Goal: Task Accomplishment & Management: Use online tool/utility

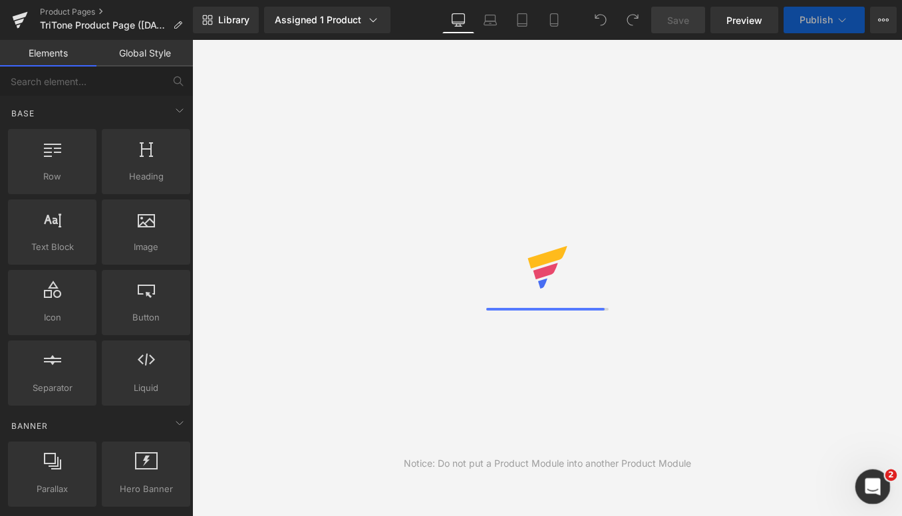
click at [872, 479] on icon "Open Intercom Messenger" at bounding box center [871, 485] width 22 height 22
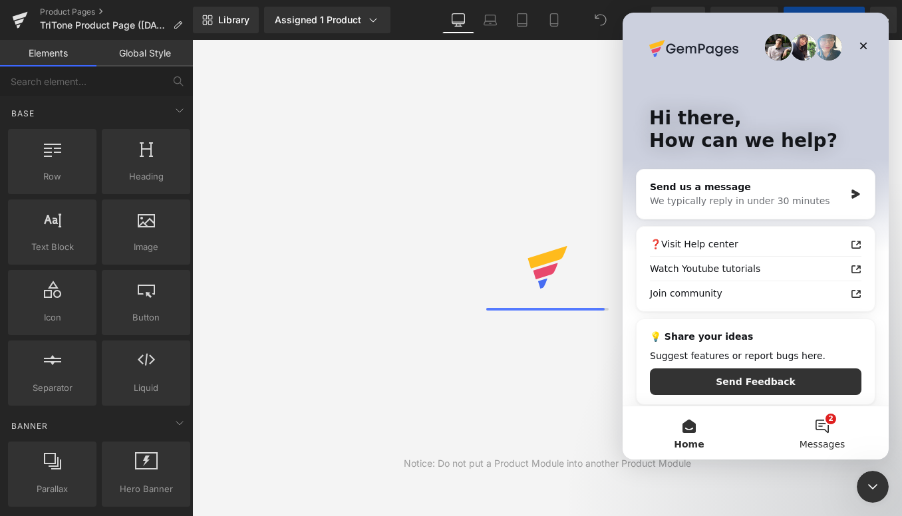
click at [813, 425] on button "2 Messages" at bounding box center [822, 433] width 133 height 53
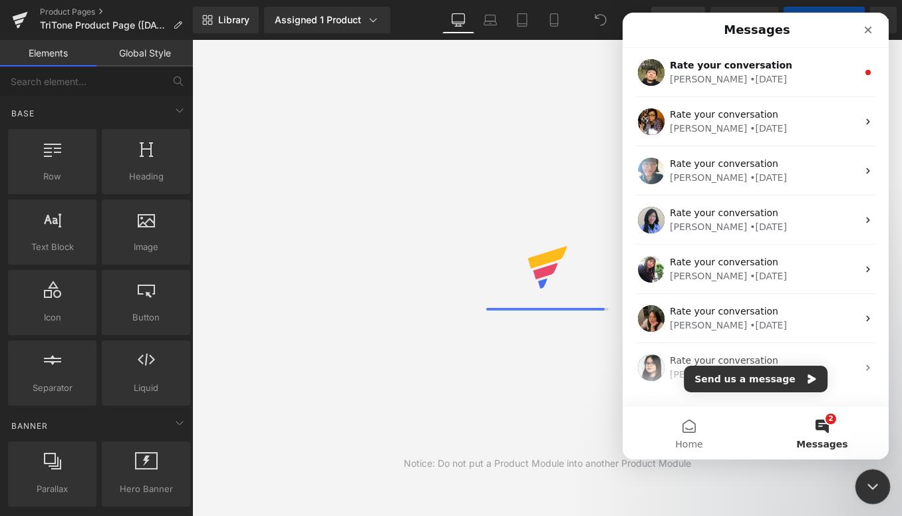
click at [873, 487] on icon "Close Intercom Messenger" at bounding box center [871, 485] width 16 height 16
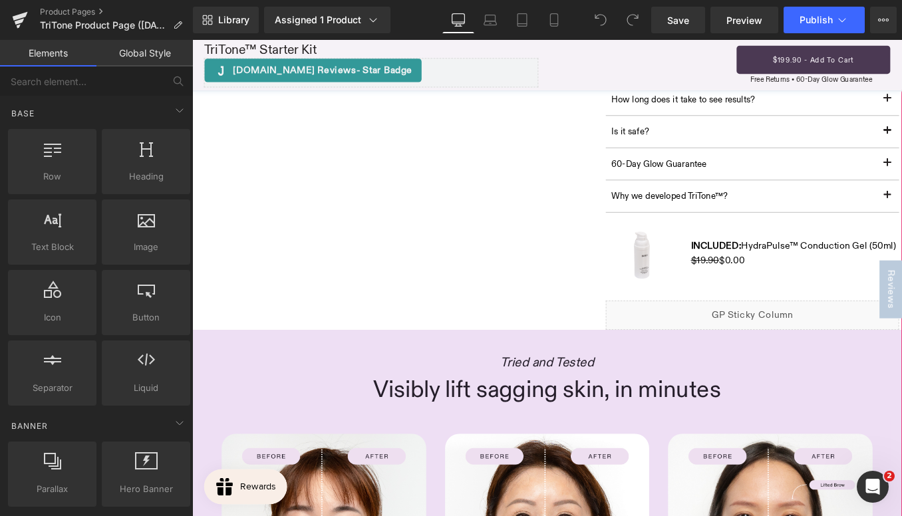
scroll to position [738, 0]
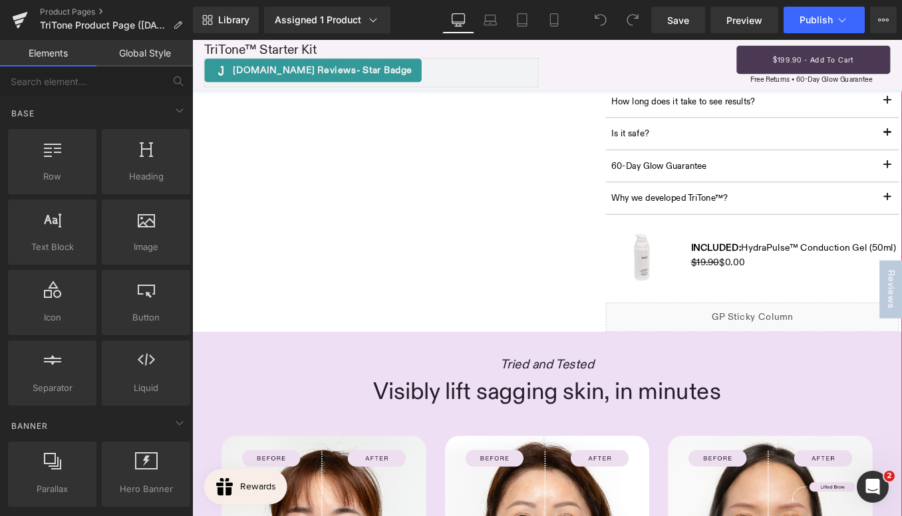
click at [738, 353] on div "Liquid" at bounding box center [827, 354] width 333 height 33
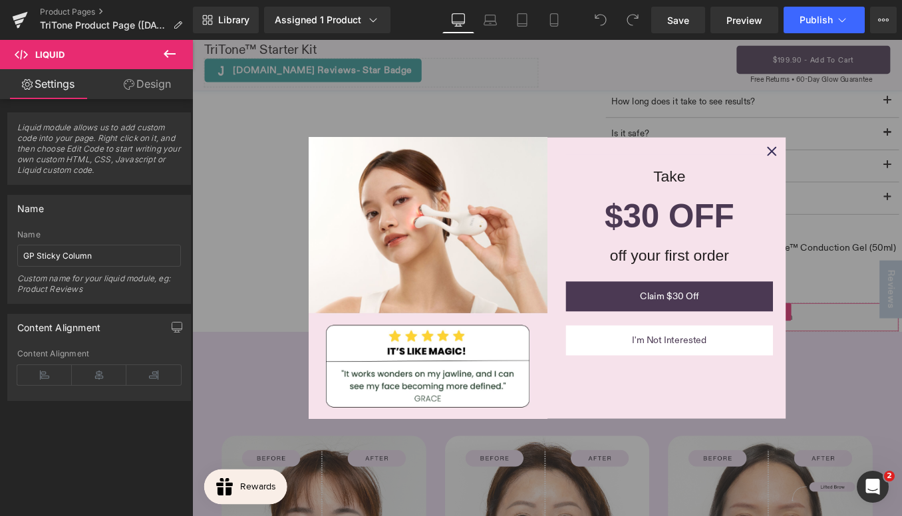
click at [108, 151] on span "Liquid module allows us to add custom code into your page. Right click on it, a…" at bounding box center [99, 153] width 164 height 62
click at [152, 85] on link "Design" at bounding box center [147, 84] width 96 height 30
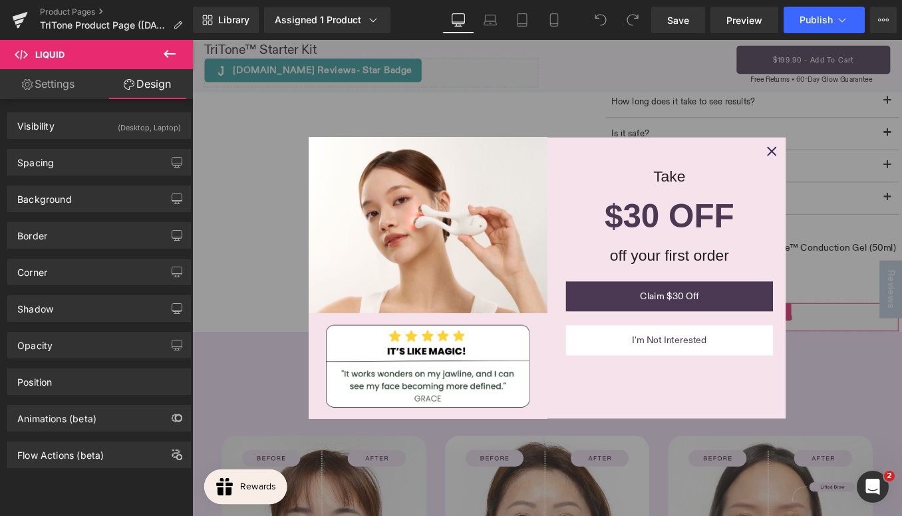
click at [75, 85] on link "Settings" at bounding box center [48, 84] width 96 height 30
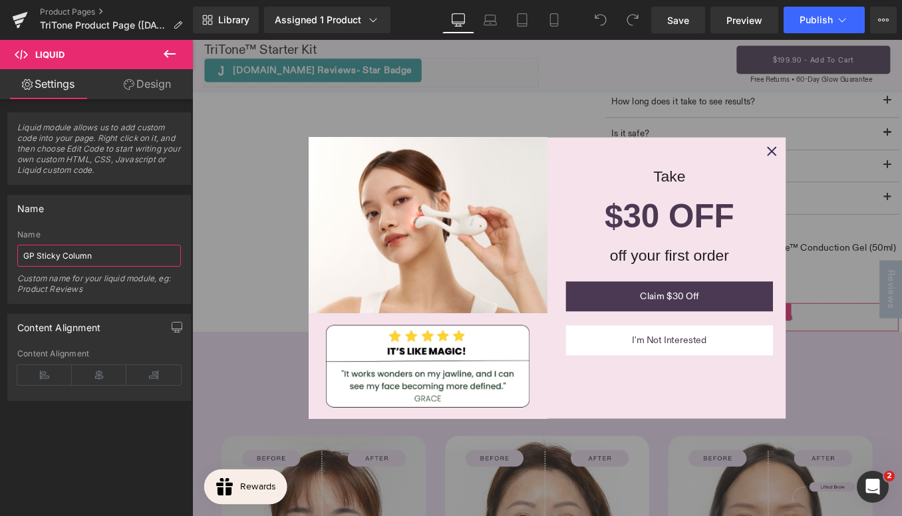
click at [71, 261] on input "GP Sticky Column" at bounding box center [99, 256] width 164 height 22
